Goal: Contribute content: Add original content to the website for others to see

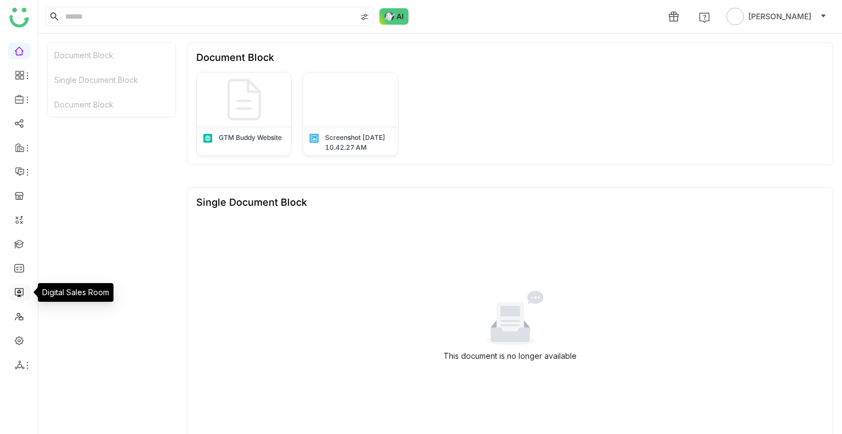
click at [19, 295] on link at bounding box center [19, 291] width 10 height 9
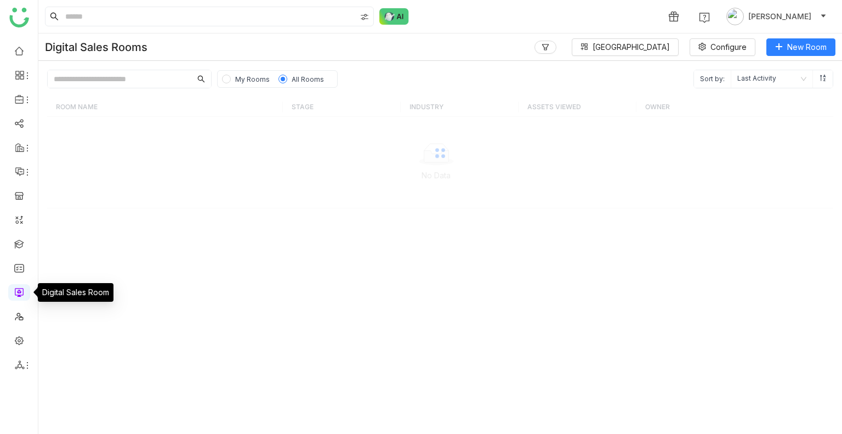
click at [19, 295] on link at bounding box center [19, 291] width 10 height 9
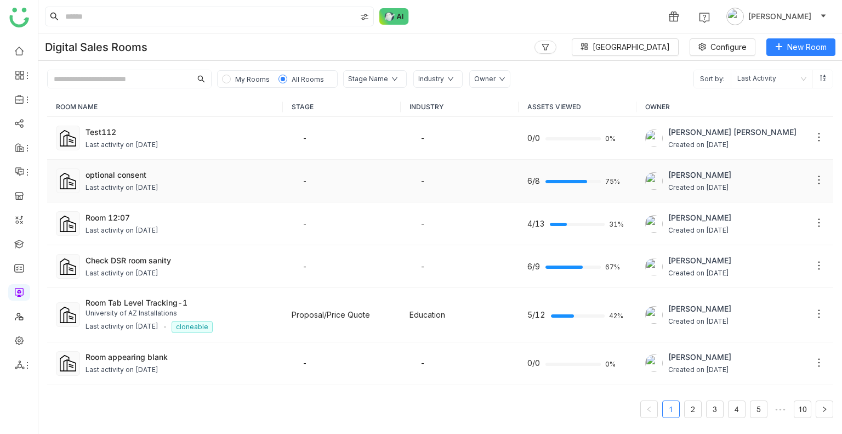
click at [112, 183] on div "Last activity on [DATE]" at bounding box center [122, 188] width 73 height 10
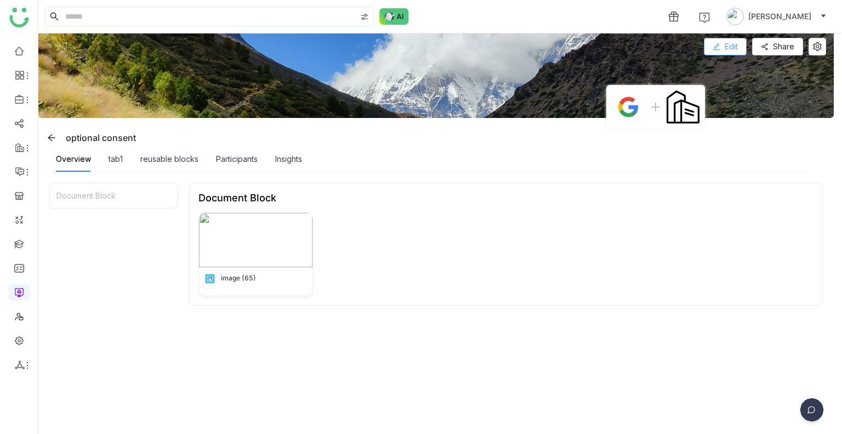
click at [721, 44] on button "Edit" at bounding box center [725, 47] width 43 height 18
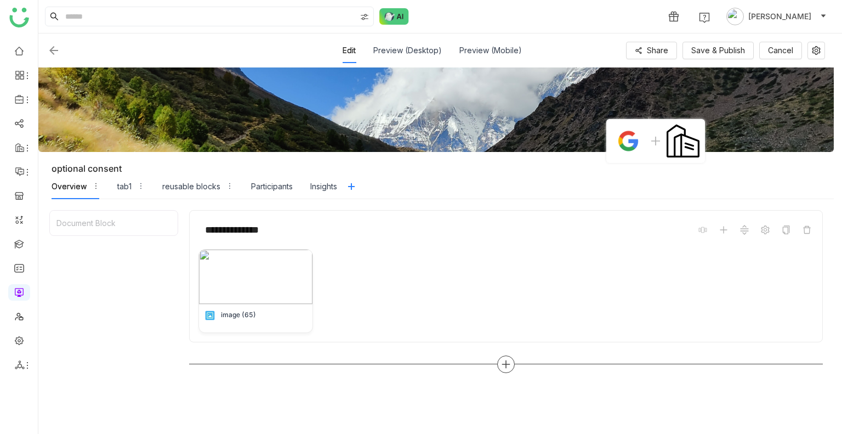
click at [507, 362] on icon at bounding box center [506, 364] width 10 height 10
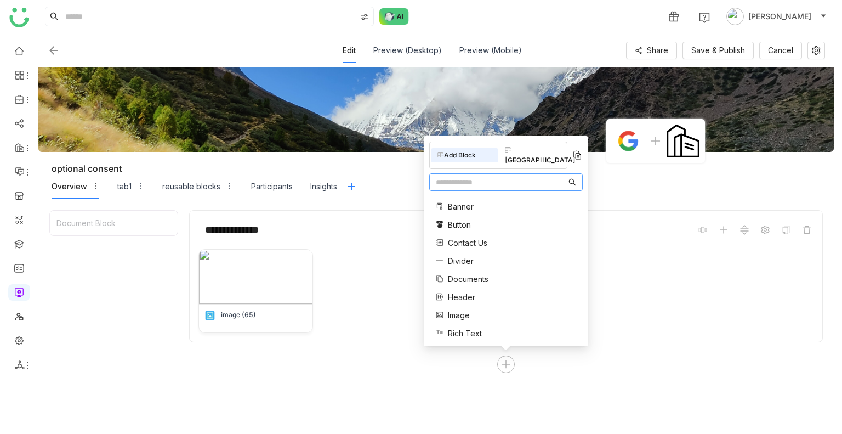
click at [470, 182] on input "text" at bounding box center [501, 182] width 131 height 12
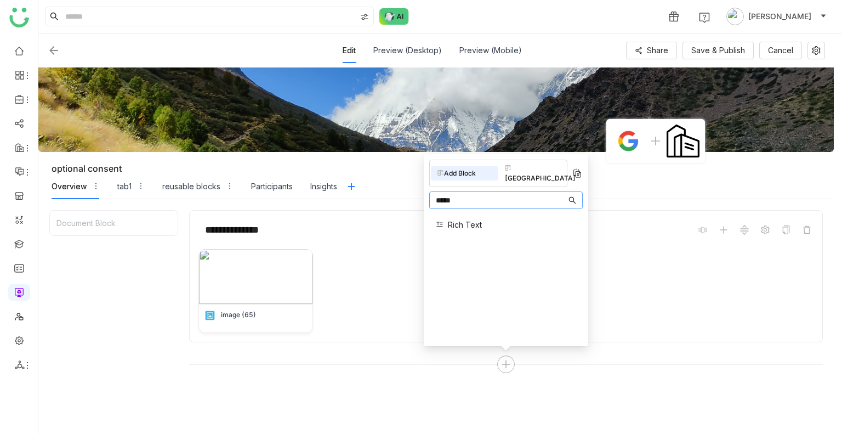
type input "*****"
click at [454, 219] on span "Rich Text" at bounding box center [465, 225] width 34 height 12
click at [490, 213] on div "Rich Text" at bounding box center [506, 225] width 154 height 24
click at [613, 289] on div "image (65)" at bounding box center [506, 291] width 615 height 84
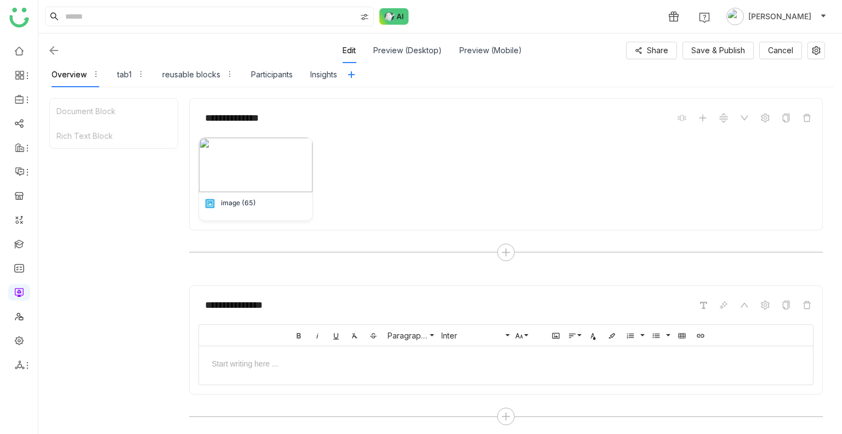
scroll to position [132, 0]
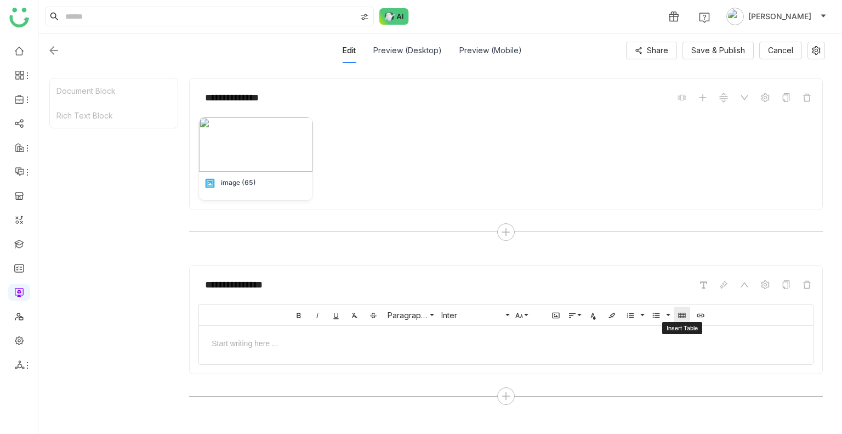
click at [682, 312] on icon "button" at bounding box center [682, 315] width 9 height 9
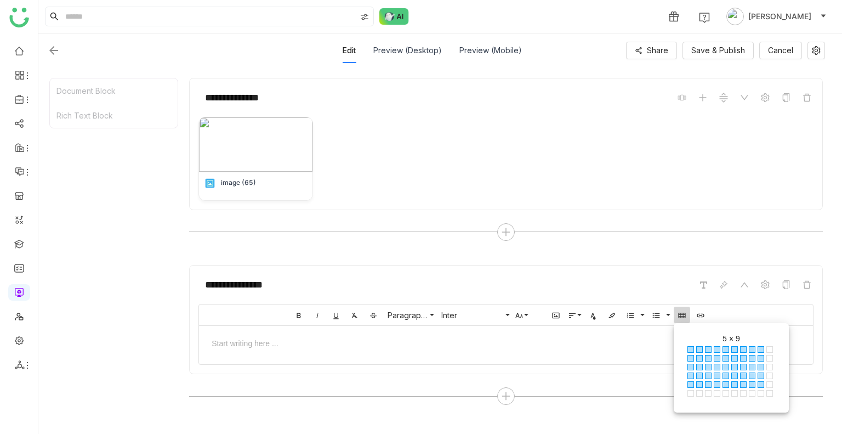
drag, startPoint x: 689, startPoint y: 343, endPoint x: 758, endPoint y: 381, distance: 78.3
click at [758, 381] on div "1 × 1 1 × 2 1 × 3 1 × 4 1 × 5 1 × 6 1 × 7 1 × 8 1 × 9 1 × 10 2 × 1 2 × 2 2 × 3 …" at bounding box center [731, 372] width 93 height 58
click at [758, 381] on span at bounding box center [761, 384] width 7 height 7
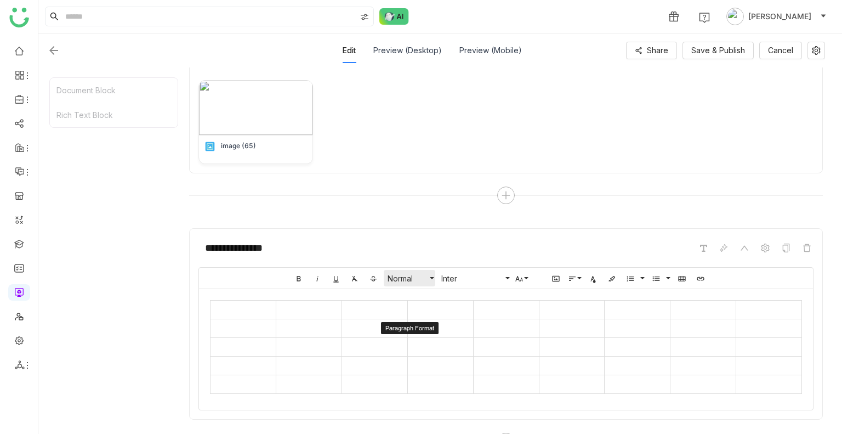
scroll to position [196, 0]
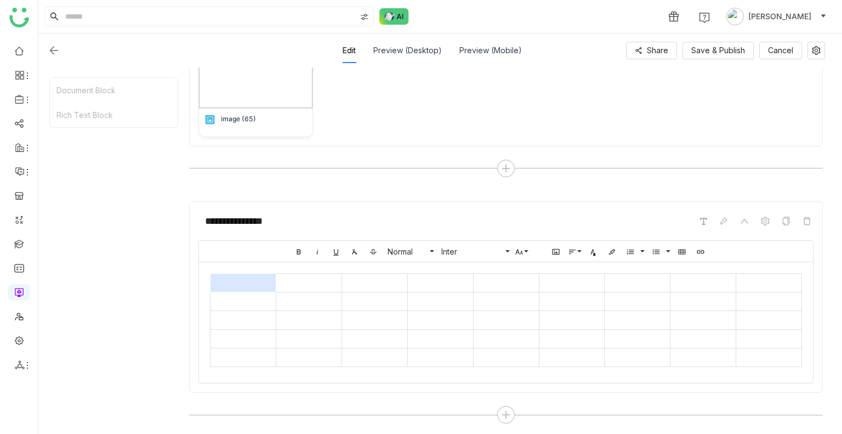
drag, startPoint x: 219, startPoint y: 280, endPoint x: 245, endPoint y: 289, distance: 26.7
click at [245, 289] on td at bounding box center [244, 283] width 66 height 19
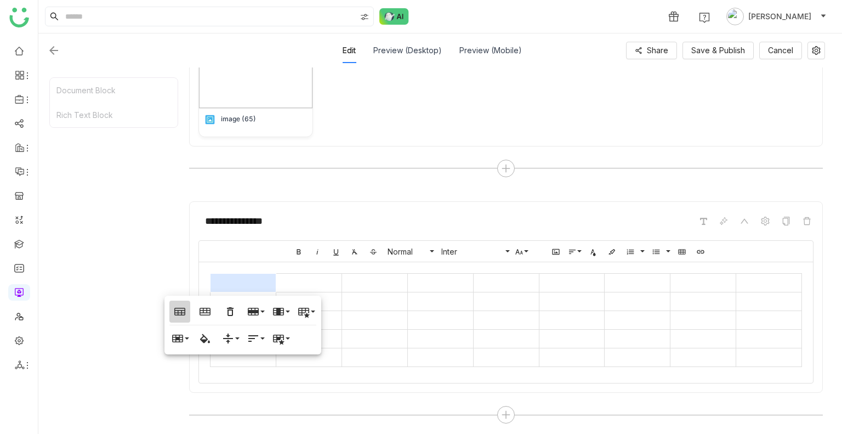
click at [188, 313] on button "Table Header" at bounding box center [179, 312] width 21 height 22
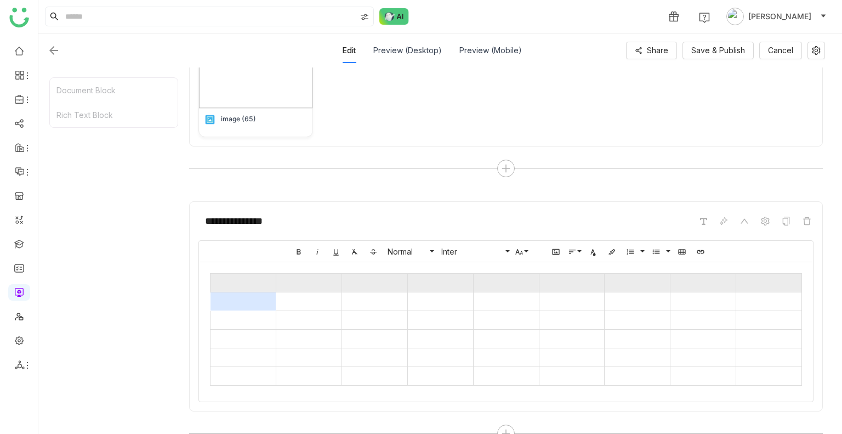
click at [235, 304] on td at bounding box center [244, 301] width 66 height 19
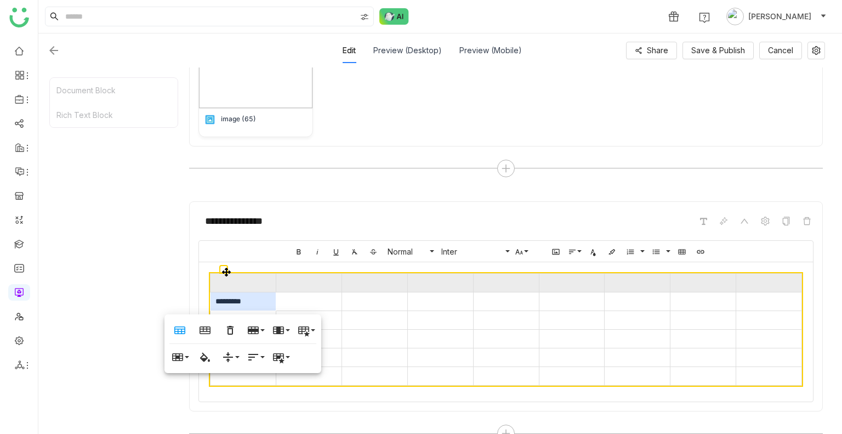
click at [240, 278] on th at bounding box center [244, 283] width 66 height 19
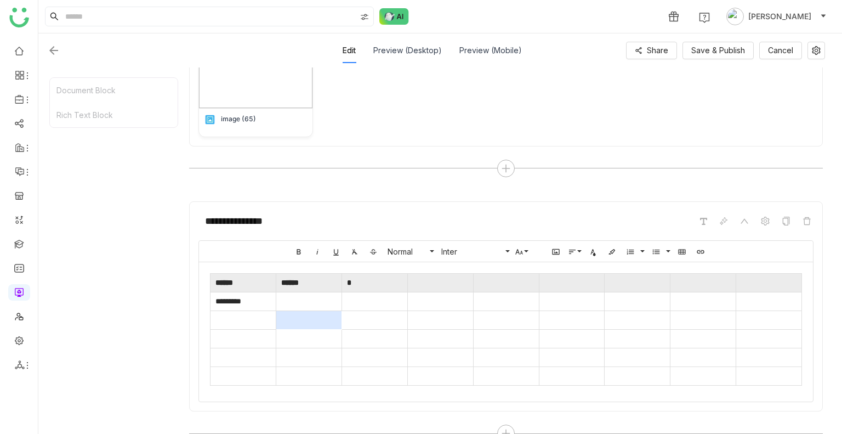
click at [312, 311] on td at bounding box center [309, 320] width 66 height 19
click at [299, 300] on td at bounding box center [309, 301] width 66 height 19
click at [256, 311] on td at bounding box center [244, 320] width 66 height 19
click at [369, 322] on td at bounding box center [375, 320] width 66 height 19
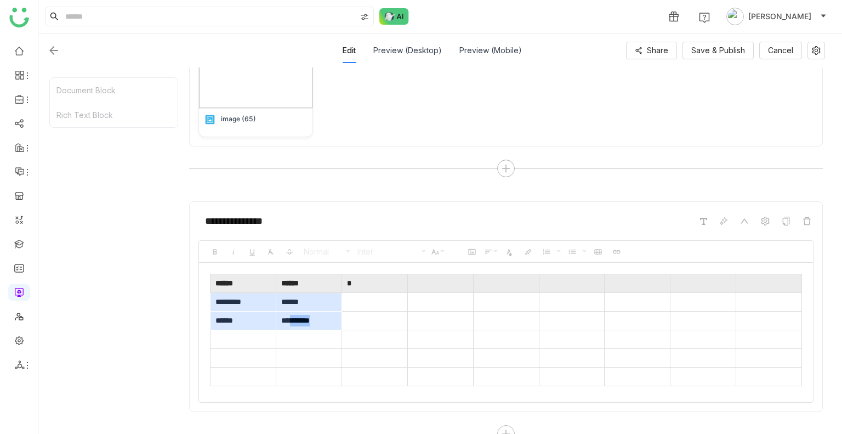
drag, startPoint x: 325, startPoint y: 318, endPoint x: 219, endPoint y: 302, distance: 107.0
click at [219, 302] on tbody "**********" at bounding box center [507, 339] width 592 height 93
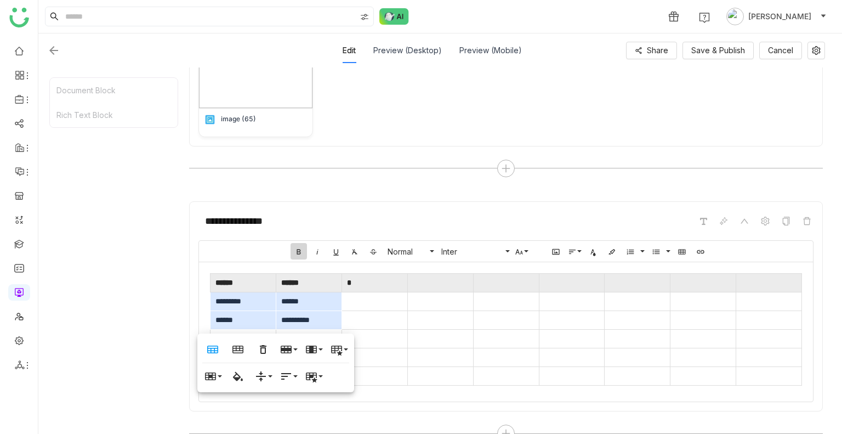
click at [295, 256] on button "Bold" at bounding box center [299, 251] width 16 height 16
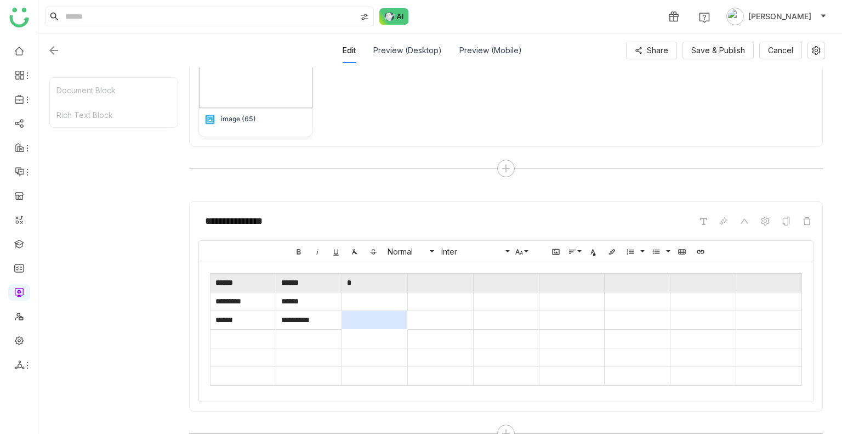
click at [378, 311] on td at bounding box center [375, 320] width 66 height 19
